Goal: Use online tool/utility: Utilize a website feature to perform a specific function

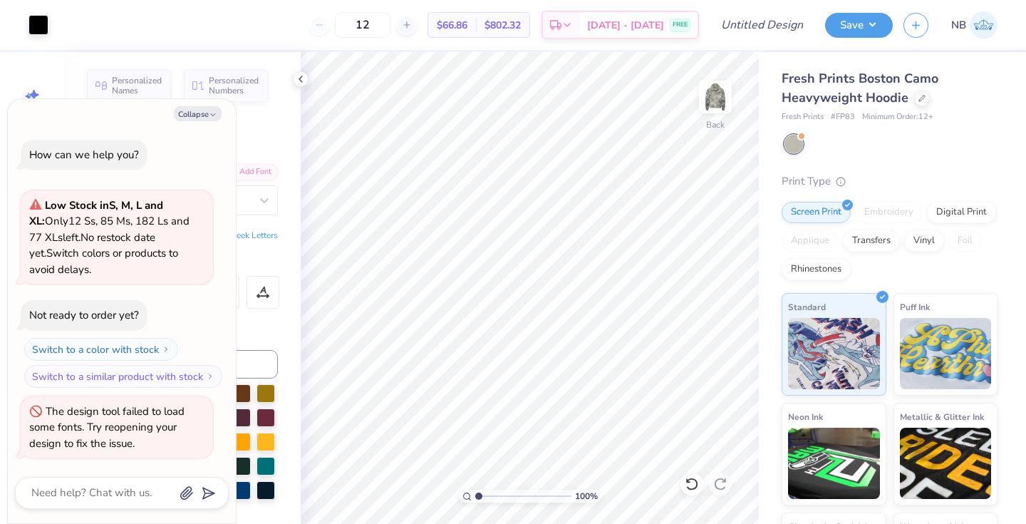
type textarea "x"
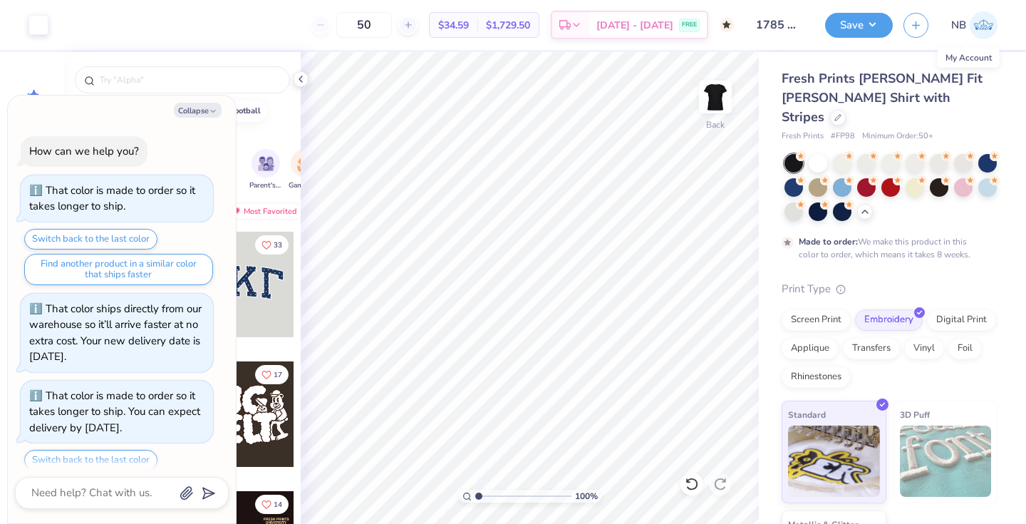
scroll to position [195, 0]
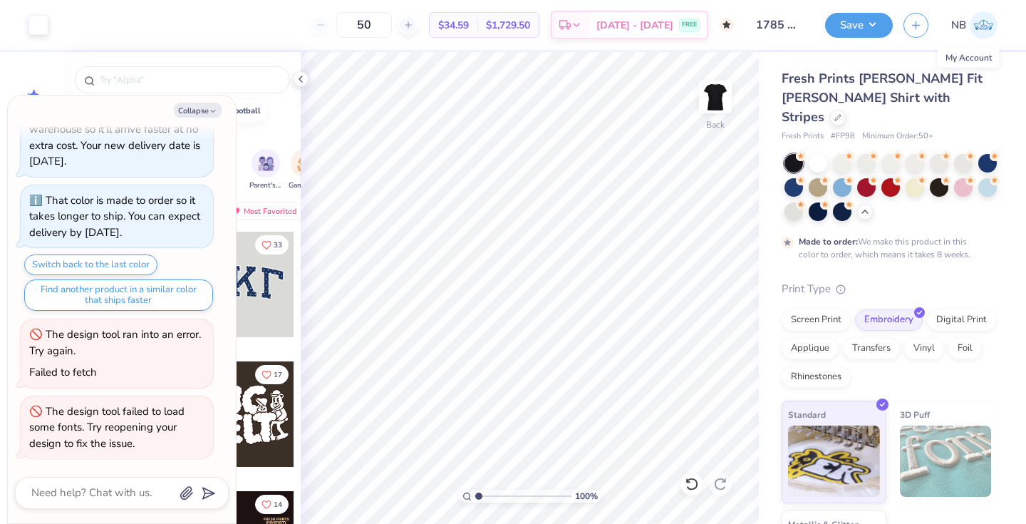
click at [984, 26] on img at bounding box center [984, 25] width 28 height 28
type textarea "x"
